Goal: Check status: Check status

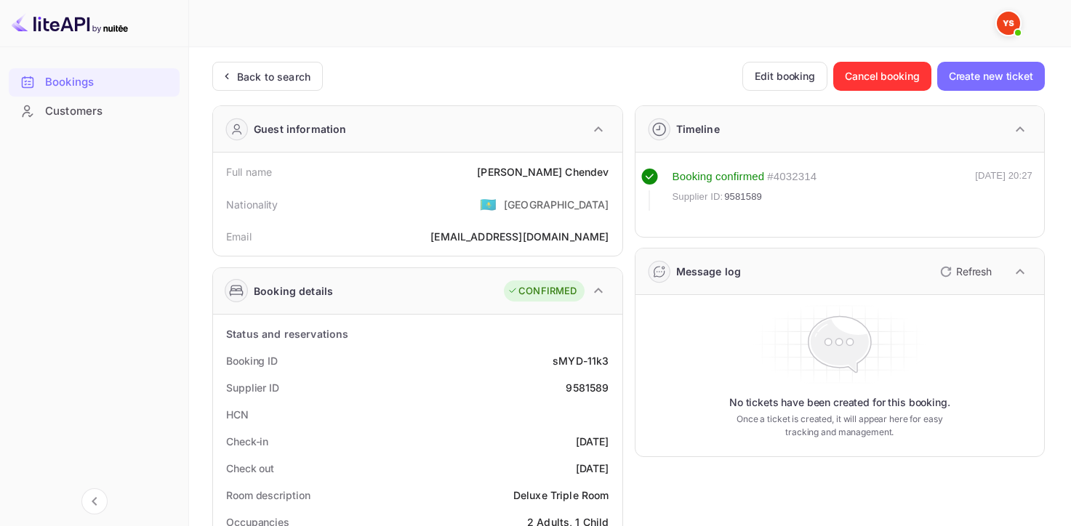
click at [262, 76] on div "Back to search" at bounding box center [273, 76] width 73 height 15
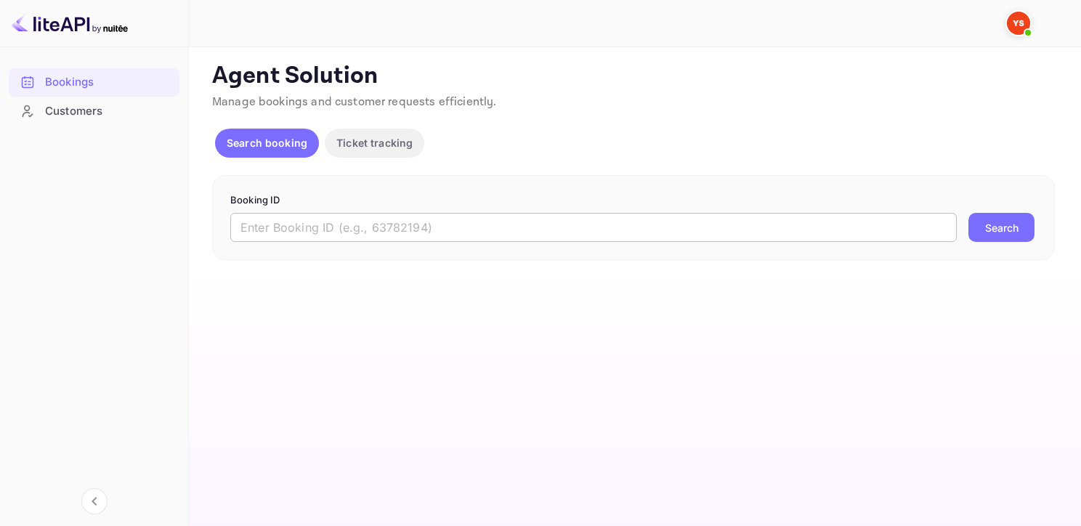
click at [302, 223] on input "text" at bounding box center [593, 227] width 727 height 29
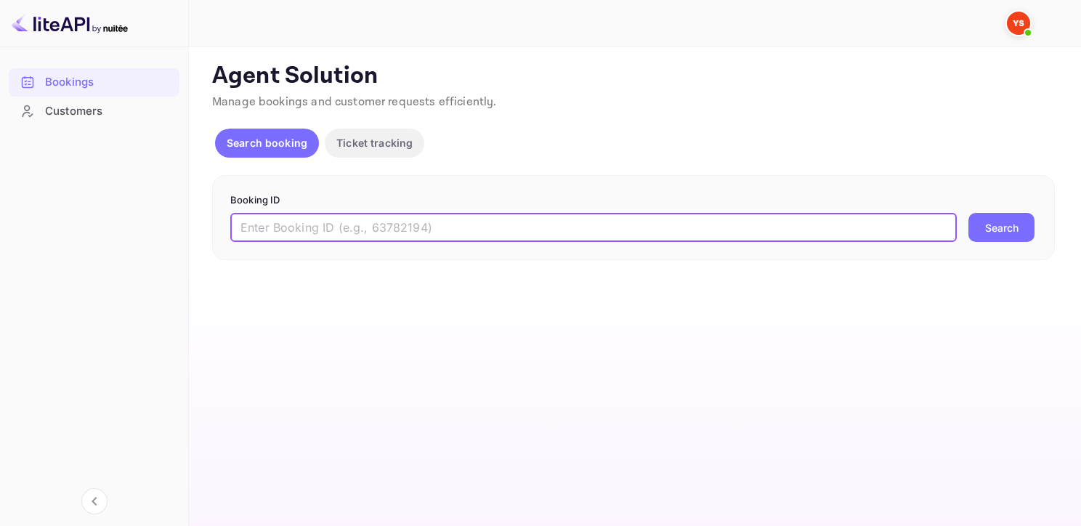
paste input "9677793"
type input "9677793"
click at [969, 213] on button "Search" at bounding box center [1002, 227] width 66 height 29
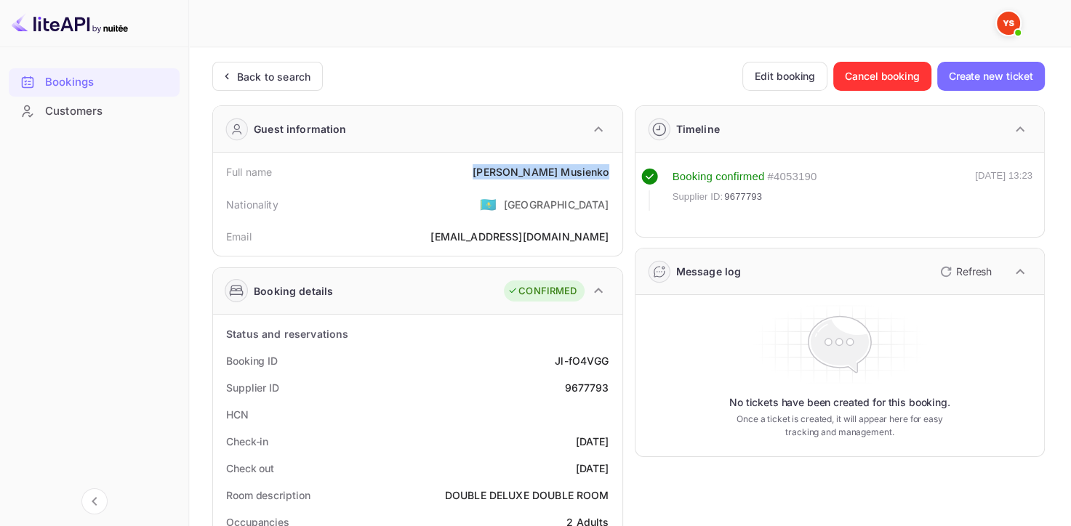
drag, startPoint x: 608, startPoint y: 169, endPoint x: 527, endPoint y: 163, distance: 80.9
click at [527, 163] on div "Full name [PERSON_NAME]" at bounding box center [418, 171] width 398 height 27
copy div "[PERSON_NAME]"
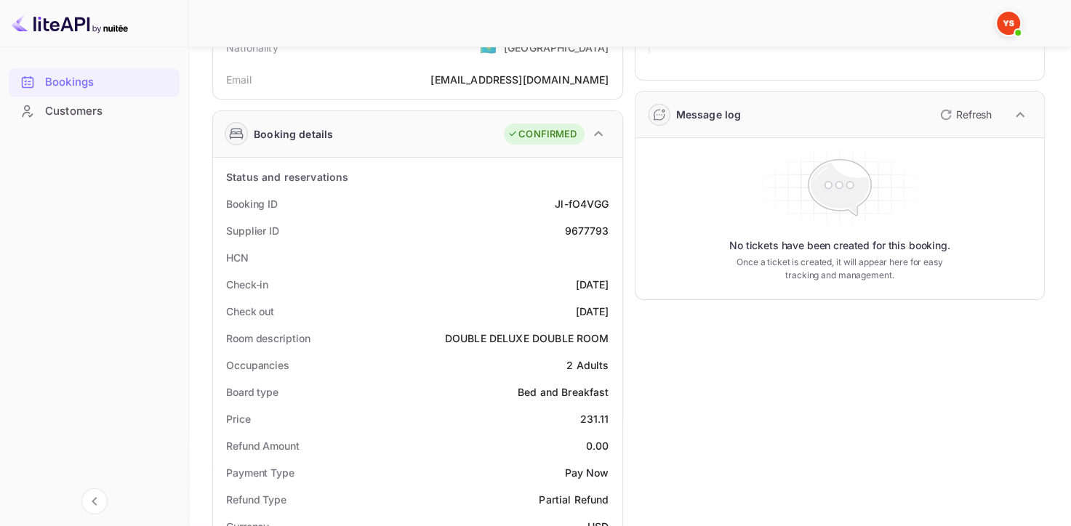
scroll to position [218, 0]
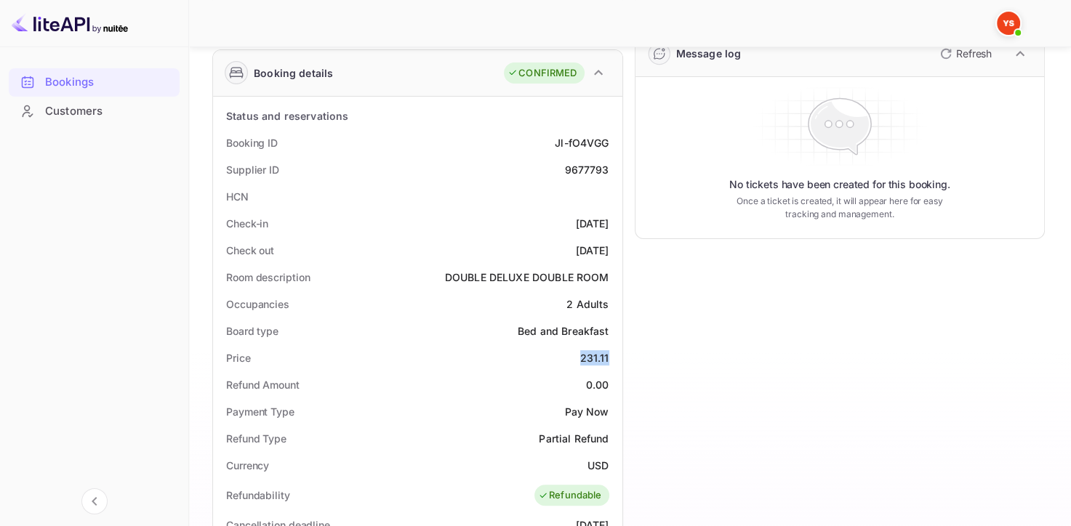
drag, startPoint x: 608, startPoint y: 353, endPoint x: 576, endPoint y: 355, distance: 32.1
click at [576, 355] on div "Price 231.11" at bounding box center [418, 358] width 398 height 27
copy div "231.11"
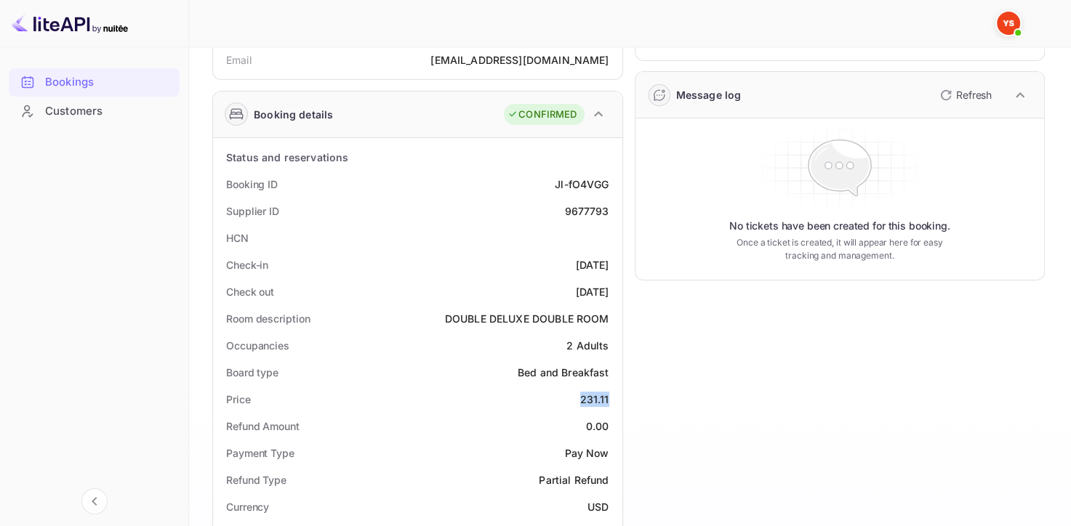
scroll to position [0, 0]
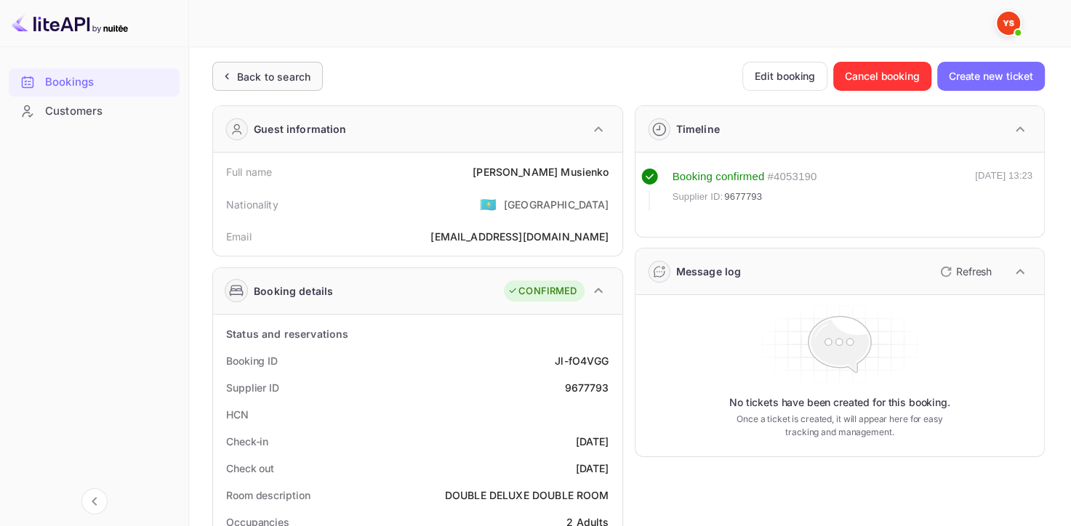
click at [264, 88] on div "Back to search" at bounding box center [267, 76] width 110 height 29
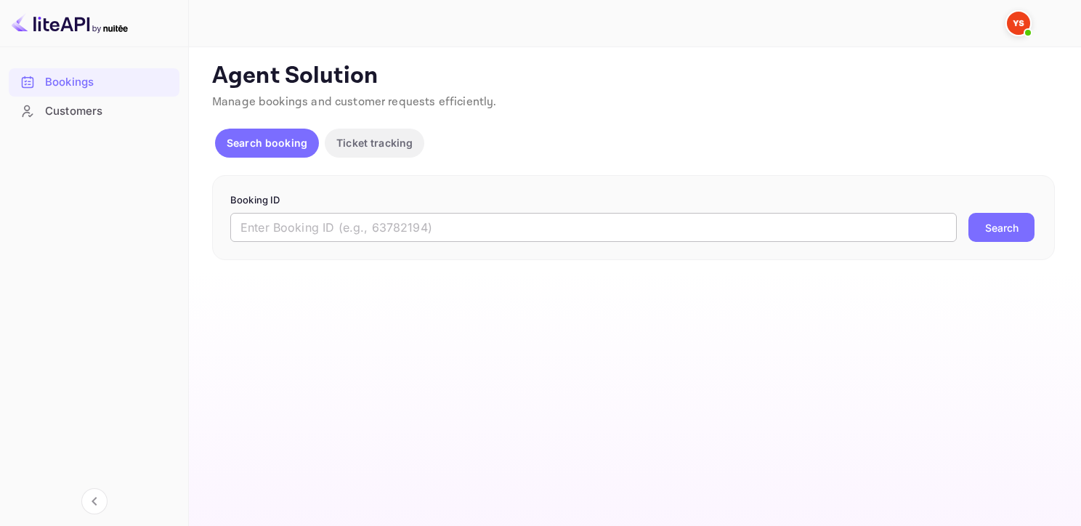
click at [334, 221] on input "text" at bounding box center [593, 227] width 727 height 29
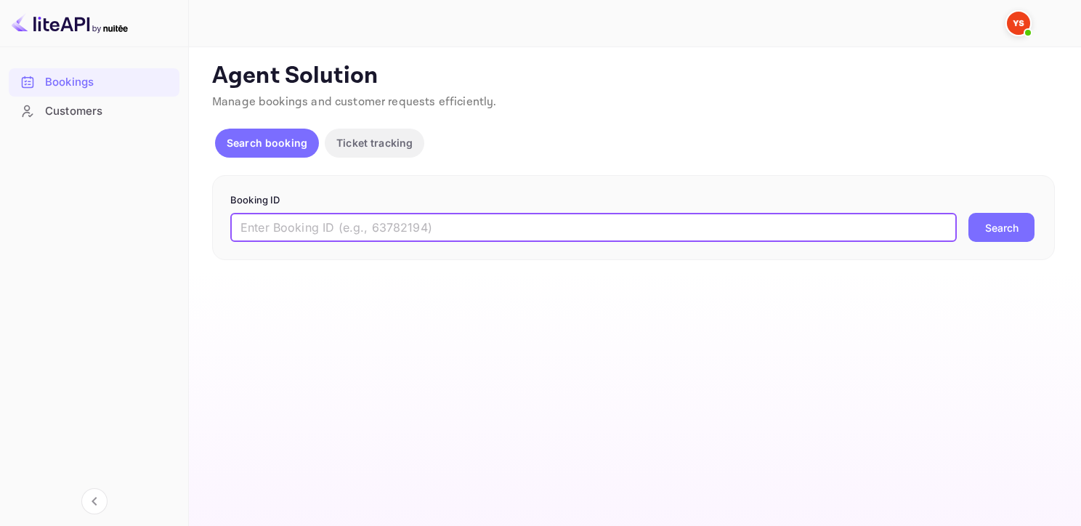
paste input "9592503"
type input "9592503"
click at [969, 213] on button "Search" at bounding box center [1002, 227] width 66 height 29
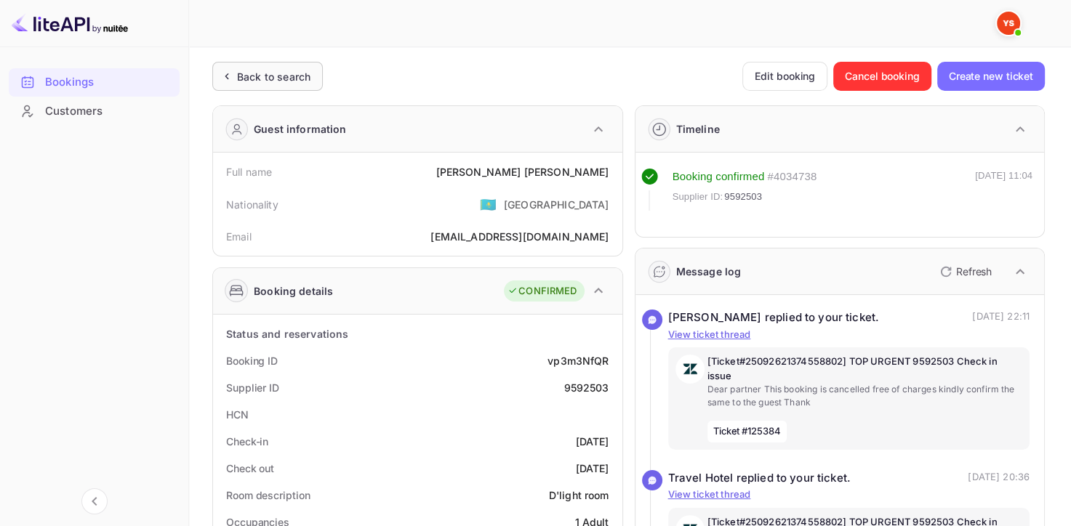
click at [305, 81] on div "Back to search" at bounding box center [273, 76] width 73 height 15
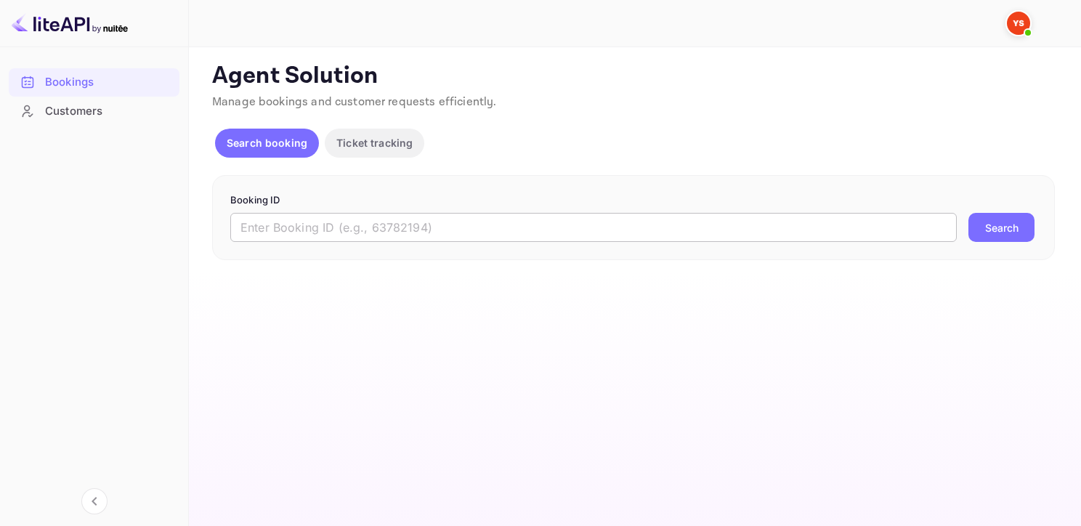
click at [390, 233] on input "text" at bounding box center [593, 227] width 727 height 29
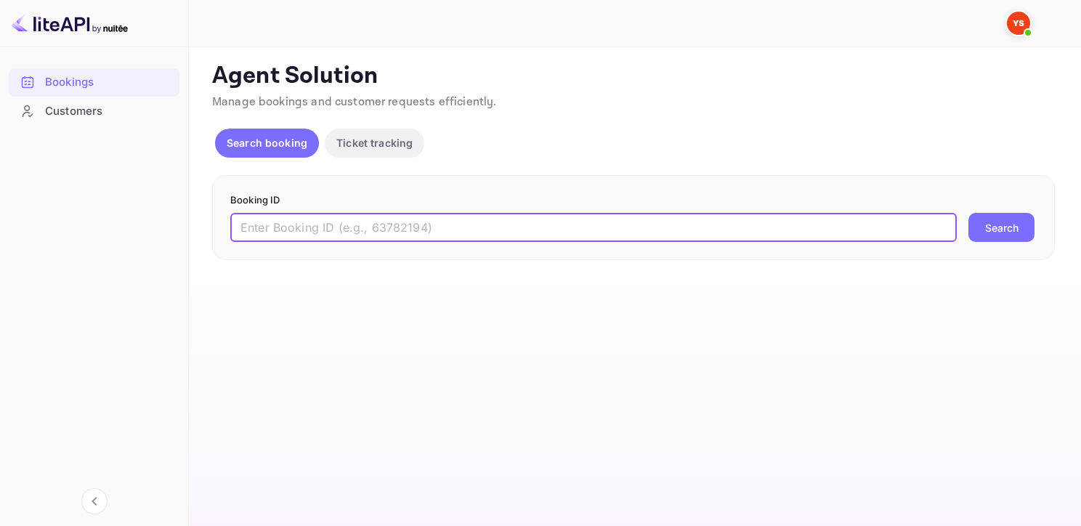
paste input "9592503"
type input "9592503"
click at [969, 213] on button "Search" at bounding box center [1002, 227] width 66 height 29
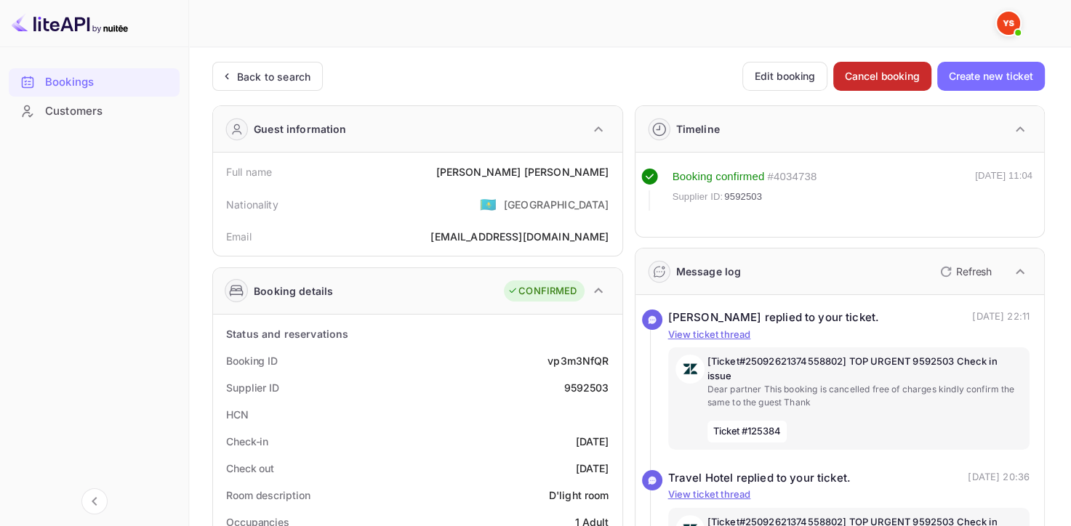
click at [853, 78] on button "Cancel booking" at bounding box center [882, 76] width 98 height 29
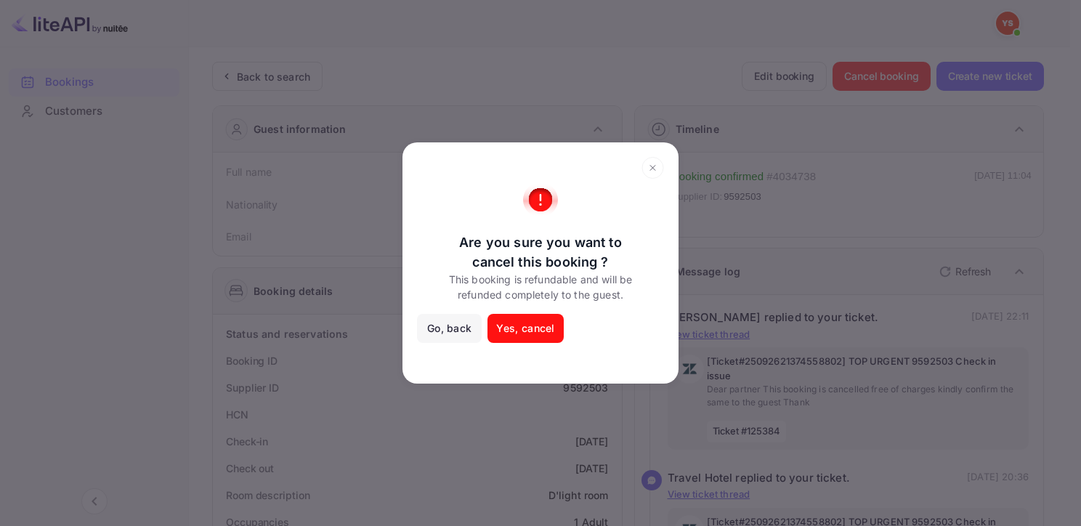
click at [659, 165] on icon at bounding box center [653, 168] width 23 height 22
